Goal: Transaction & Acquisition: Download file/media

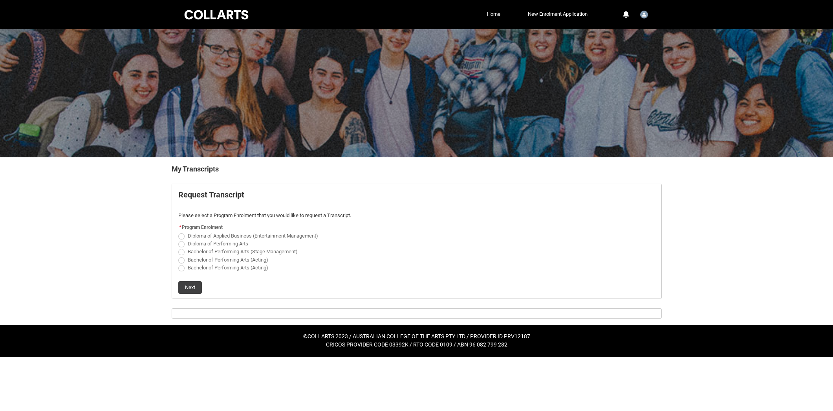
click at [229, 270] on span "Bachelor of Performing Arts (Acting)" at bounding box center [228, 267] width 81 height 6
click at [178, 263] on input "Bachelor of Performing Arts (Acting)" at bounding box center [178, 263] width 0 height 0
radio input "true"
click at [191, 291] on button "Next" at bounding box center [190, 287] width 24 height 13
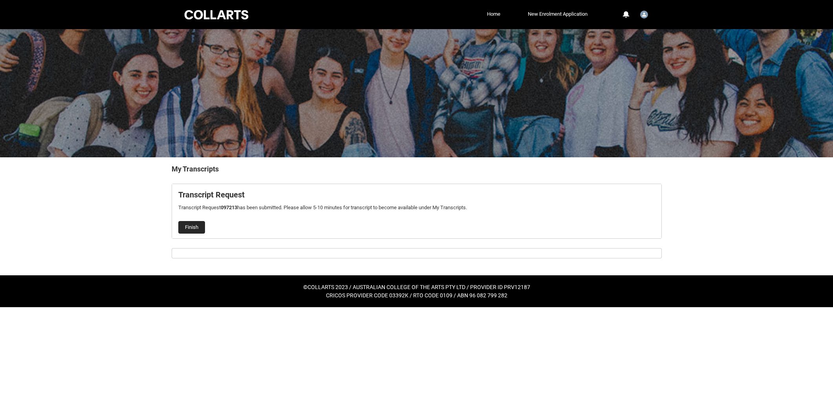
click at [199, 227] on button "Finish" at bounding box center [191, 227] width 27 height 13
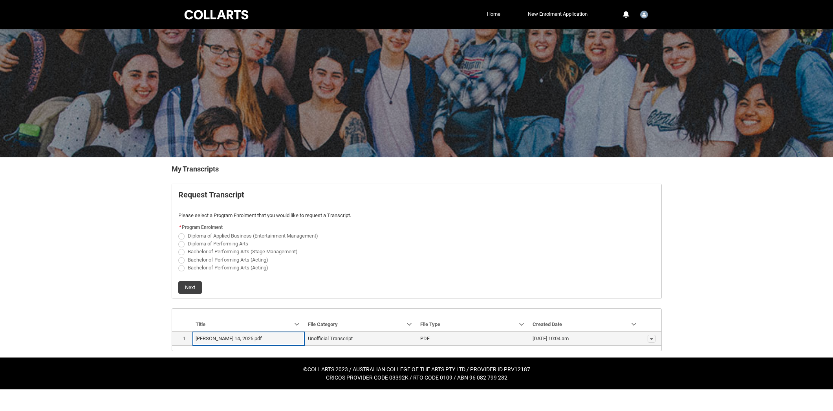
click at [250, 341] on lightning-base-formatted-text "[PERSON_NAME] 14, 2025.pdf" at bounding box center [229, 338] width 66 height 6
click at [345, 341] on lightning-base-formatted-text "Unofficial Transcript" at bounding box center [330, 338] width 45 height 6
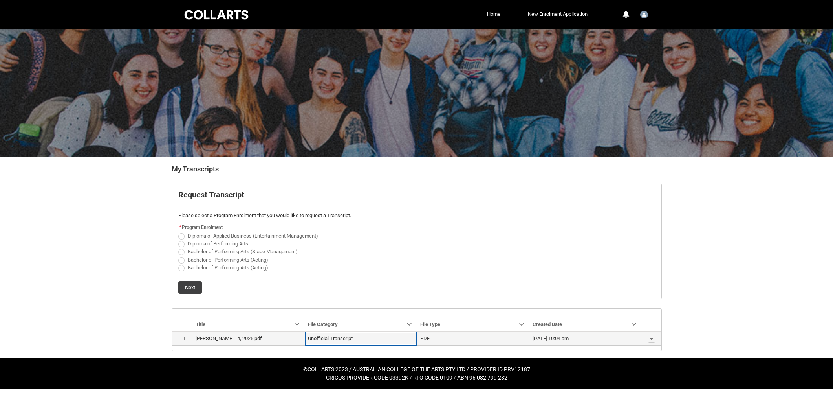
click at [279, 346] on th "[PERSON_NAME] 14, 2025.pdf" at bounding box center [249, 338] width 112 height 15
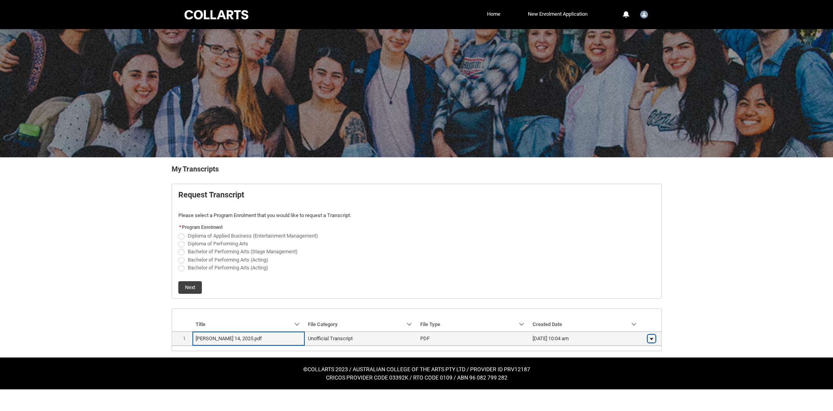
click at [653, 341] on lightning-primitive-icon "button" at bounding box center [651, 339] width 5 height 6
click at [643, 340] on span "Download" at bounding box center [634, 340] width 22 height 7
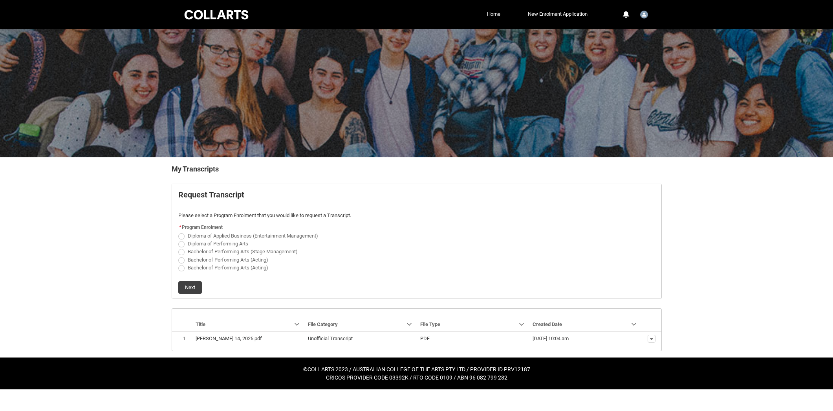
click at [222, 253] on span "Bachelor of Performing Arts (Stage Management)" at bounding box center [243, 251] width 110 height 6
click at [178, 248] on input "Bachelor of Performing Arts (Stage Management)" at bounding box center [178, 247] width 0 height 0
radio input "true"
click at [191, 290] on button "Next" at bounding box center [190, 287] width 24 height 13
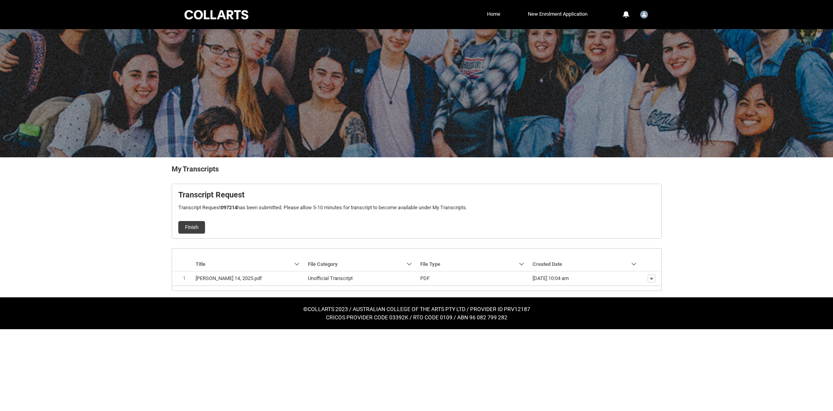
click at [129, 271] on div "Skip to Main Content Collarts Education Community Home New Enrolment Applicatio…" at bounding box center [416, 164] width 833 height 329
click at [634, 262] on lightning-primitive-icon "Created Date" at bounding box center [634, 264] width 6 height 6
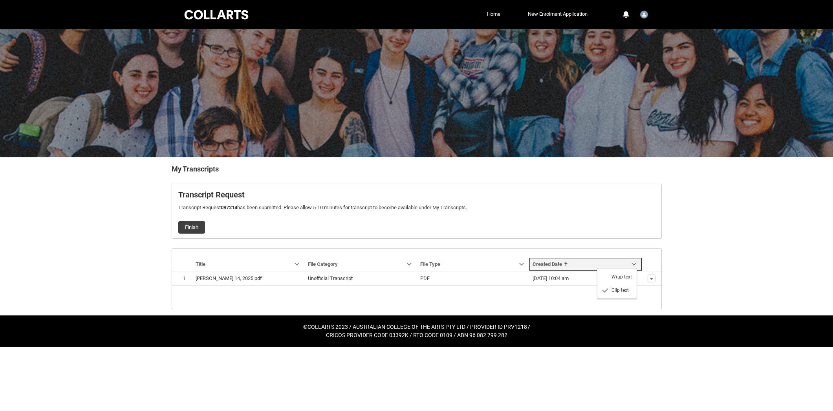
click at [637, 262] on link "Sort by: Created Date" at bounding box center [586, 264] width 112 height 13
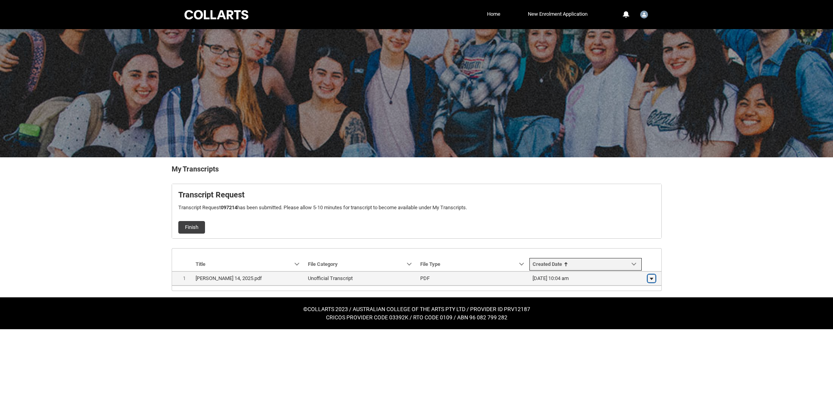
click at [652, 278] on lightning-primitive-icon "button" at bounding box center [651, 278] width 5 height 6
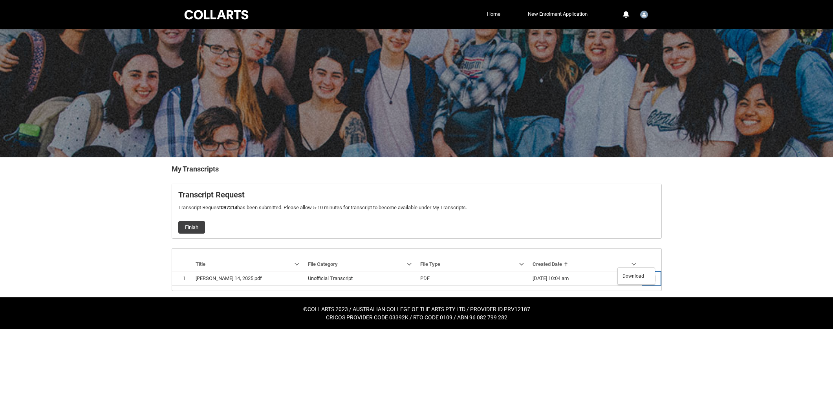
click at [702, 272] on div "Skip to Main Content Collarts Education Community Home New Enrolment Applicatio…" at bounding box center [416, 164] width 833 height 329
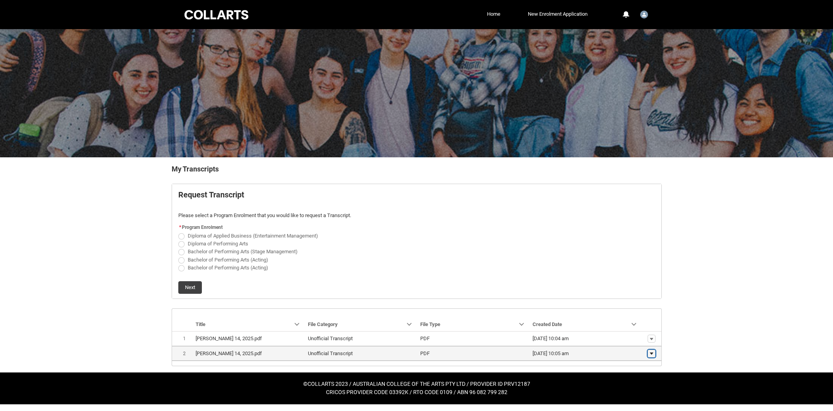
click at [649, 357] on button "Show actions" at bounding box center [652, 353] width 8 height 8
click at [646, 345] on link "Download" at bounding box center [636, 344] width 37 height 13
